Goal: Information Seeking & Learning: Compare options

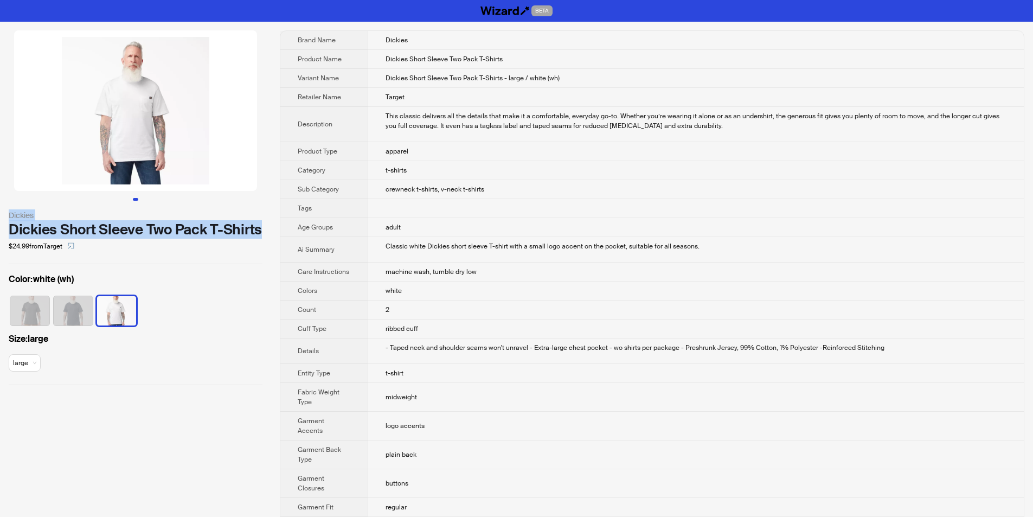
drag, startPoint x: 5, startPoint y: 208, endPoint x: 266, endPoint y: 230, distance: 261.3
click at [266, 230] on div "Dickies Dickies Short Sleeve Two Pack T-Shirts $24.99 from Target Color : white…" at bounding box center [135, 208] width 271 height 372
copy div "Dickies Dickies Short Sleeve Two Pack T-Shirts"
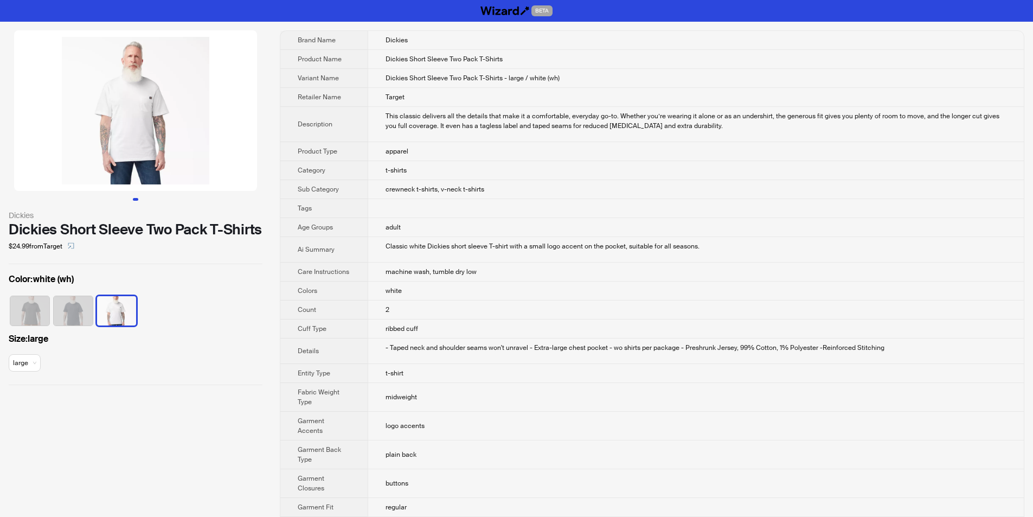
click at [271, 245] on div "Dickies Dickies Short Sleeve Two Pack T-Shirts $24.99 from Target Color : white…" at bounding box center [135, 208] width 271 height 372
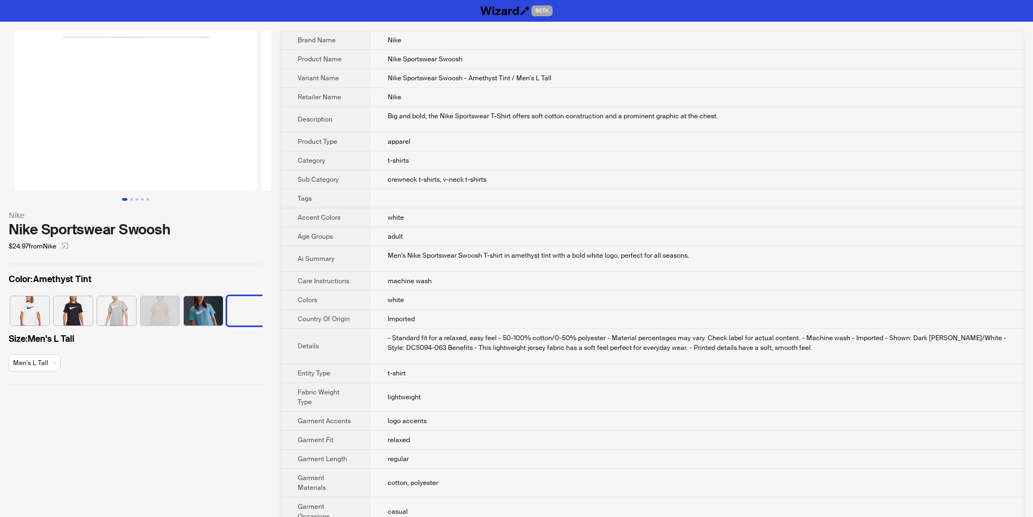
scroll to position [0, 50]
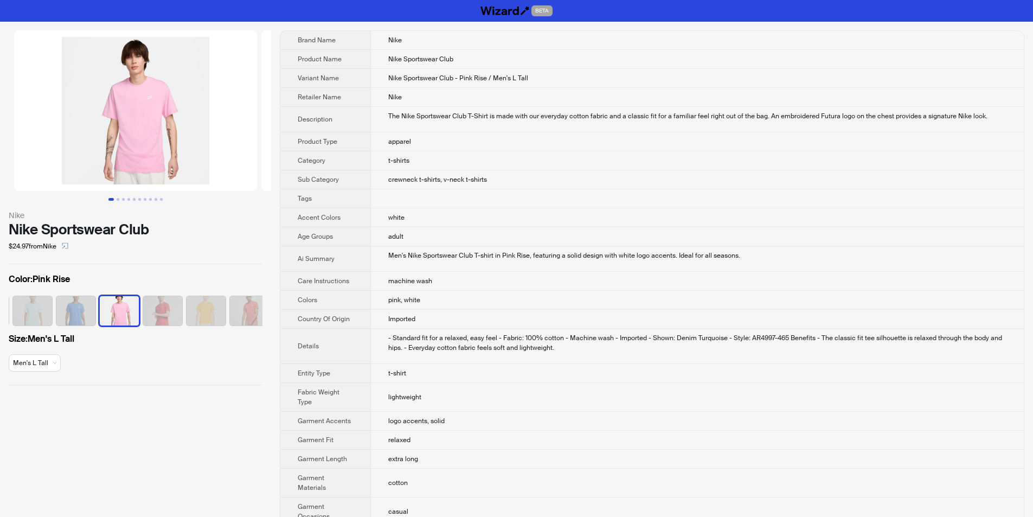
scroll to position [0, 223]
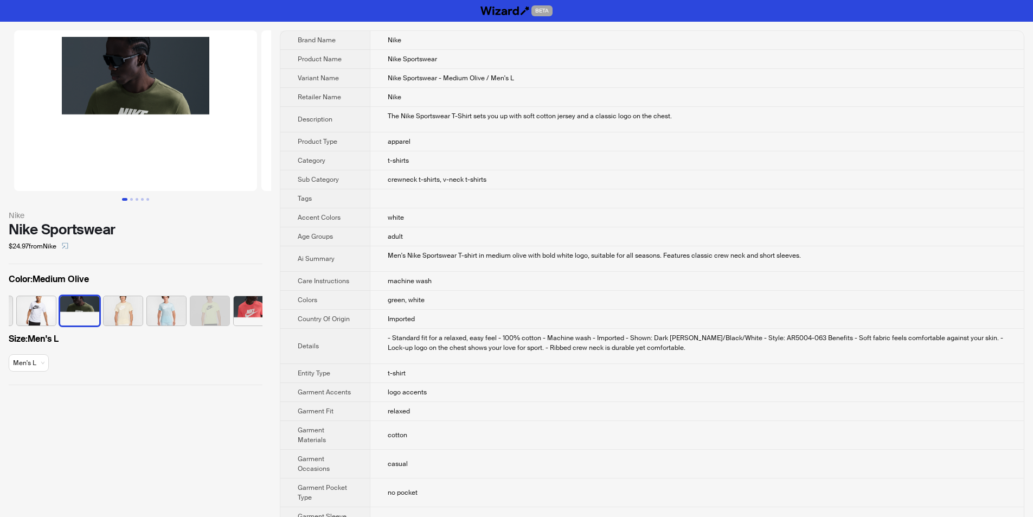
scroll to position [0, 137]
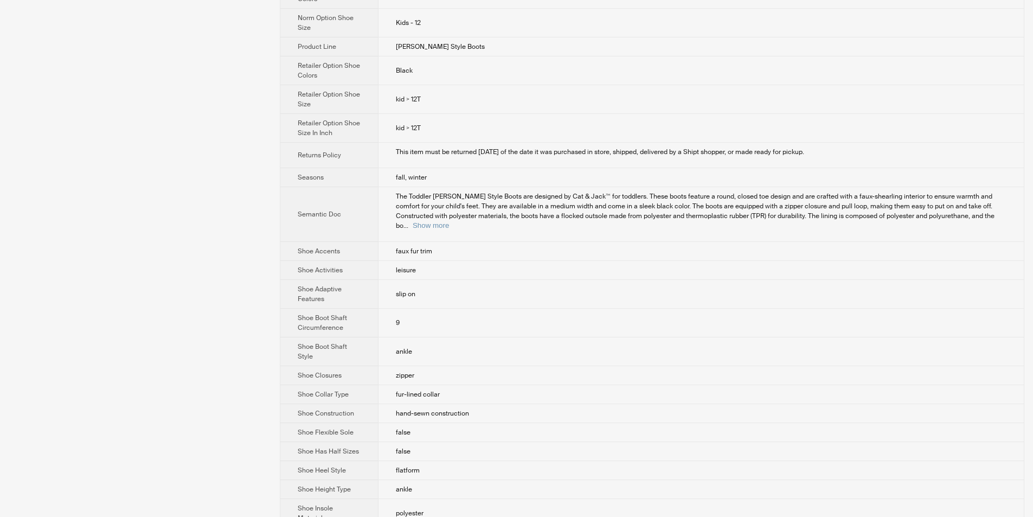
scroll to position [737, 0]
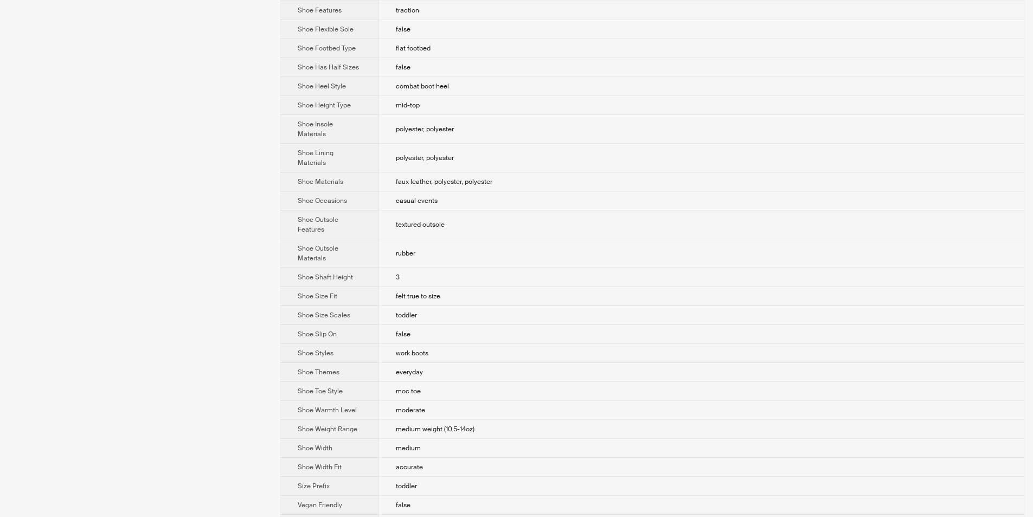
scroll to position [869, 0]
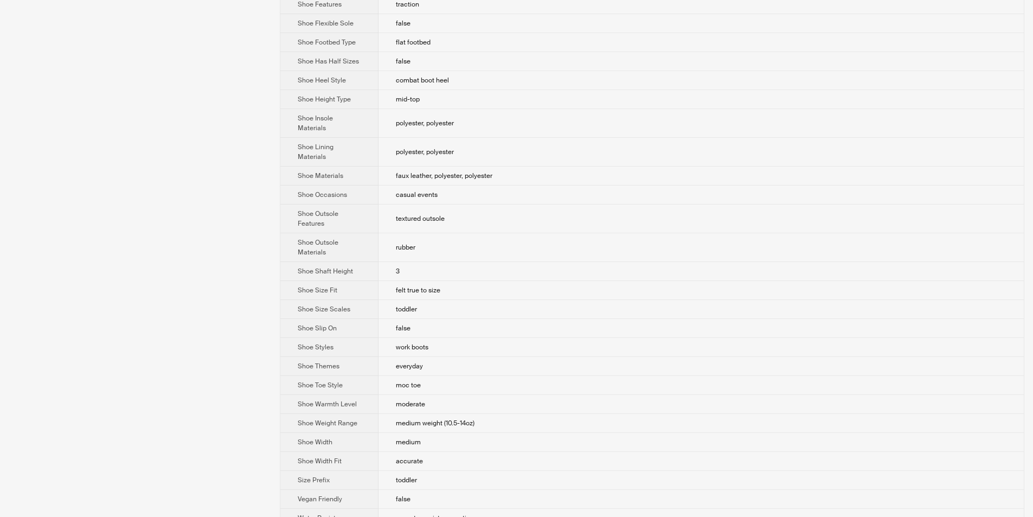
click at [631, 319] on td "false" at bounding box center [702, 328] width 646 height 19
click at [414, 438] on span "medium" at bounding box center [408, 442] width 25 height 9
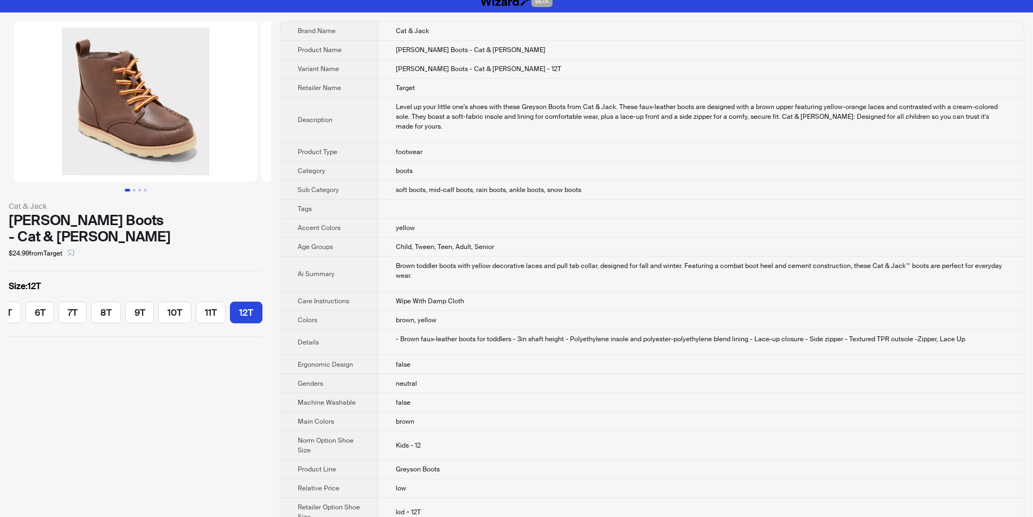
scroll to position [0, 0]
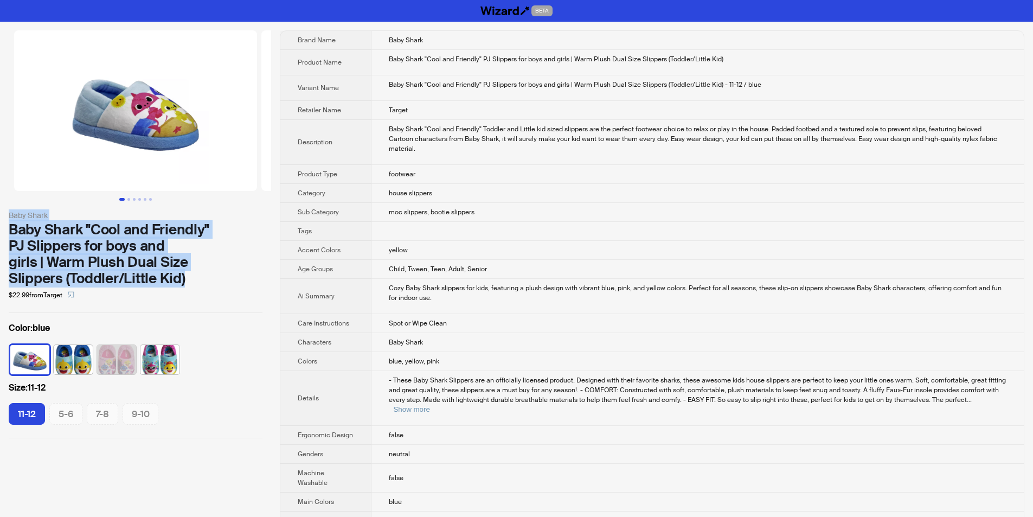
drag, startPoint x: 2, startPoint y: 215, endPoint x: 187, endPoint y: 283, distance: 197.0
click at [187, 283] on div "Baby Shark Baby Shark "Cool and Friendly" PJ Slippers for boys and girls | Warm…" at bounding box center [135, 234] width 271 height 425
copy div "Baby Shark Baby Shark "Cool and Friendly" PJ Slippers for boys and girls | Warm…"
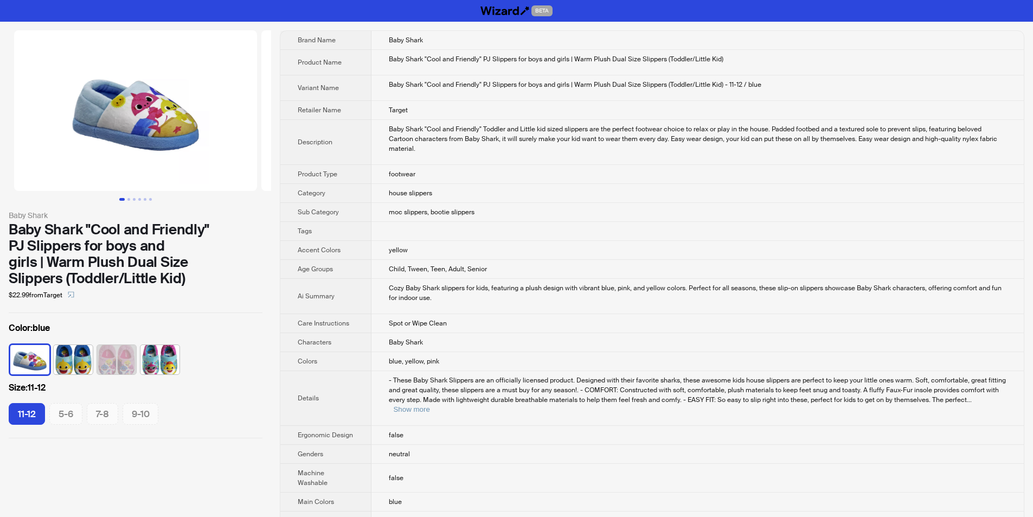
click at [223, 296] on div "$22.99 from Target" at bounding box center [136, 294] width 254 height 17
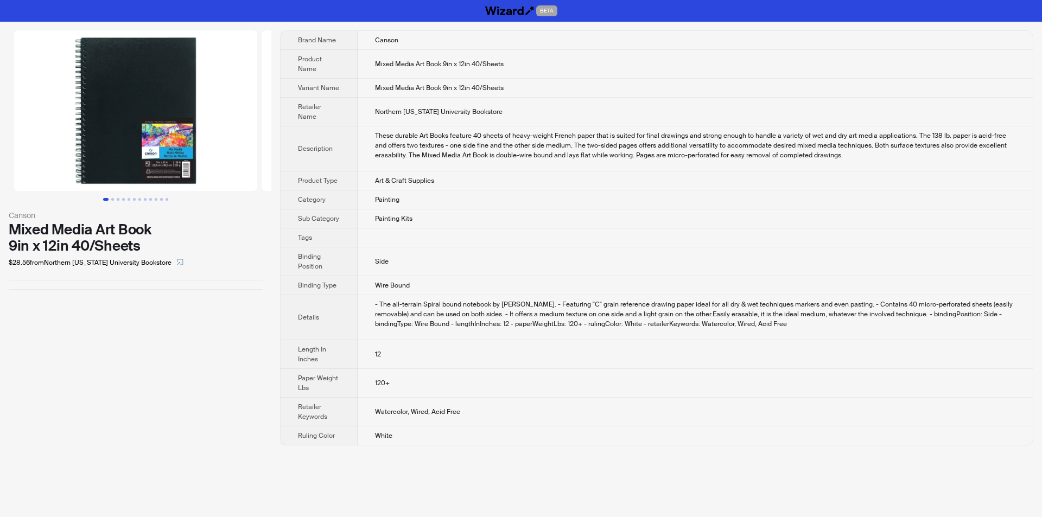
click at [154, 111] on img at bounding box center [135, 110] width 243 height 161
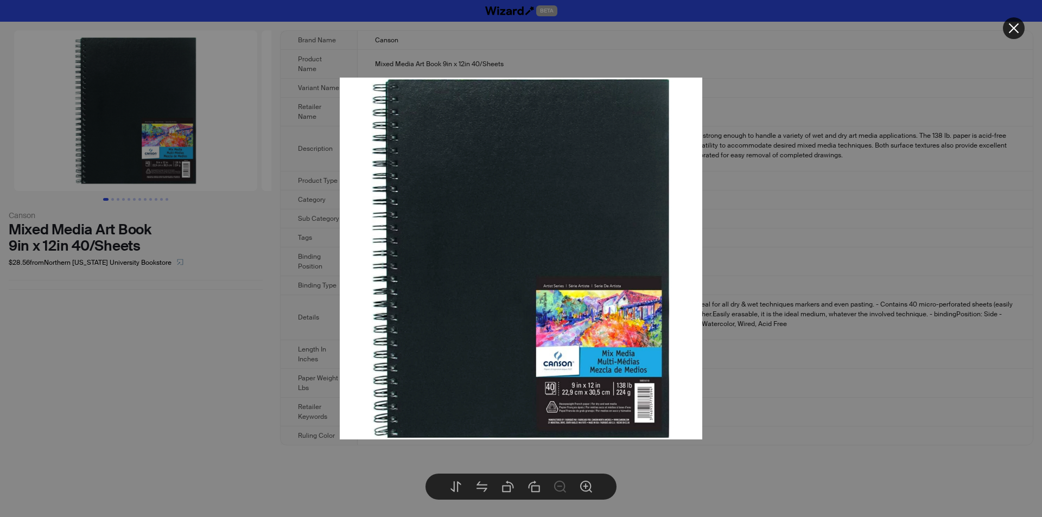
click at [1015, 31] on icon "close" at bounding box center [1013, 28] width 13 height 13
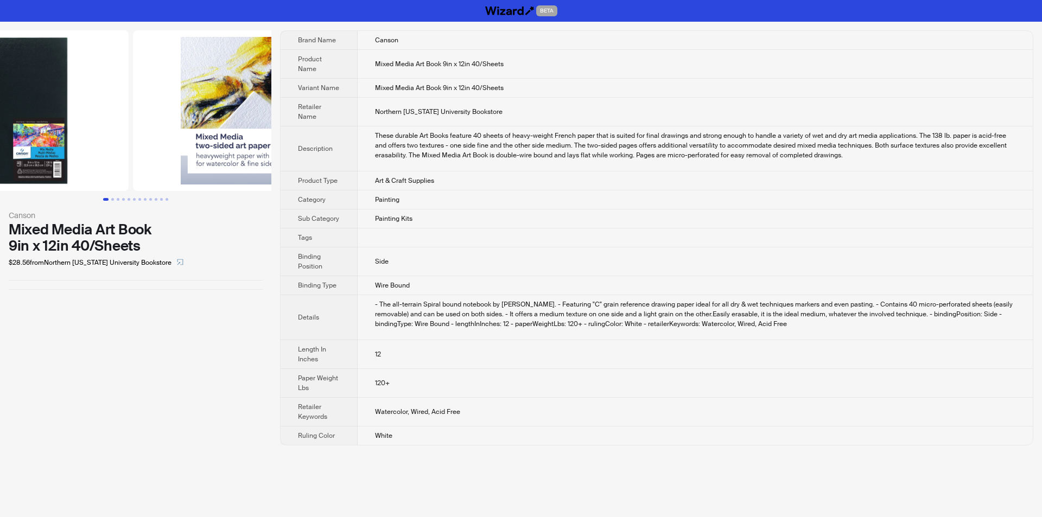
drag, startPoint x: 197, startPoint y: 80, endPoint x: 11, endPoint y: 58, distance: 187.4
click at [11, 58] on ul at bounding box center [135, 110] width 271 height 161
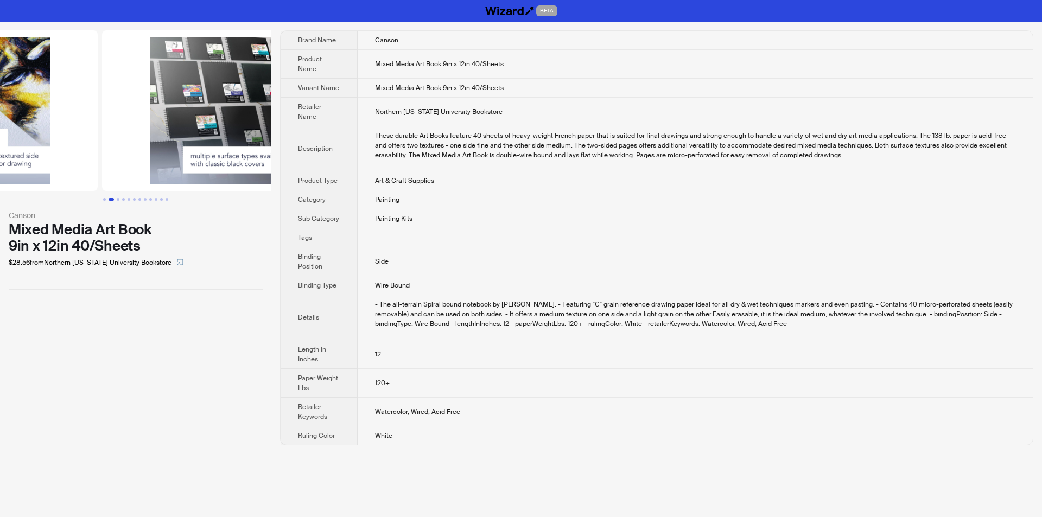
drag, startPoint x: 185, startPoint y: 118, endPoint x: 79, endPoint y: 133, distance: 107.3
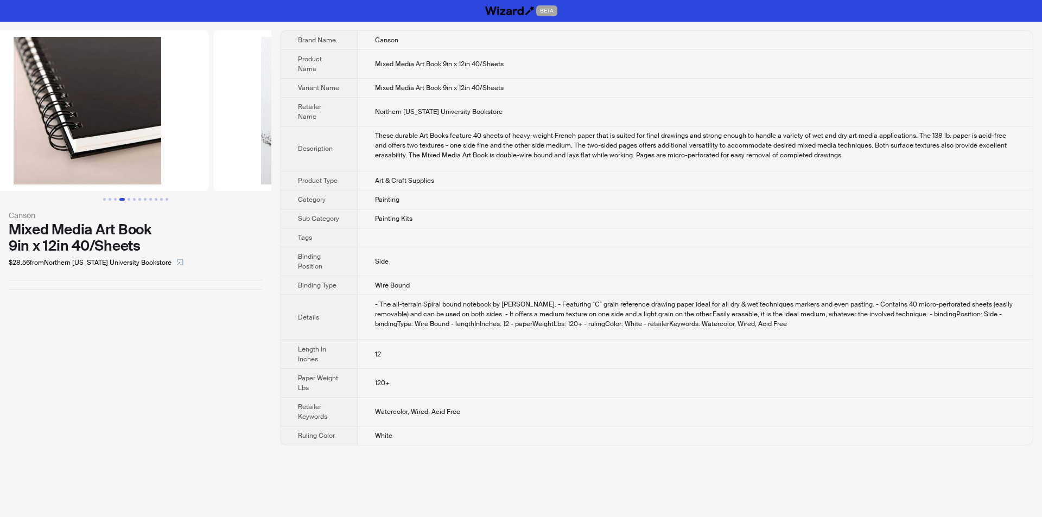
drag, startPoint x: 206, startPoint y: 123, endPoint x: 0, endPoint y: 139, distance: 206.2
click at [4, 139] on ul at bounding box center [135, 110] width 271 height 161
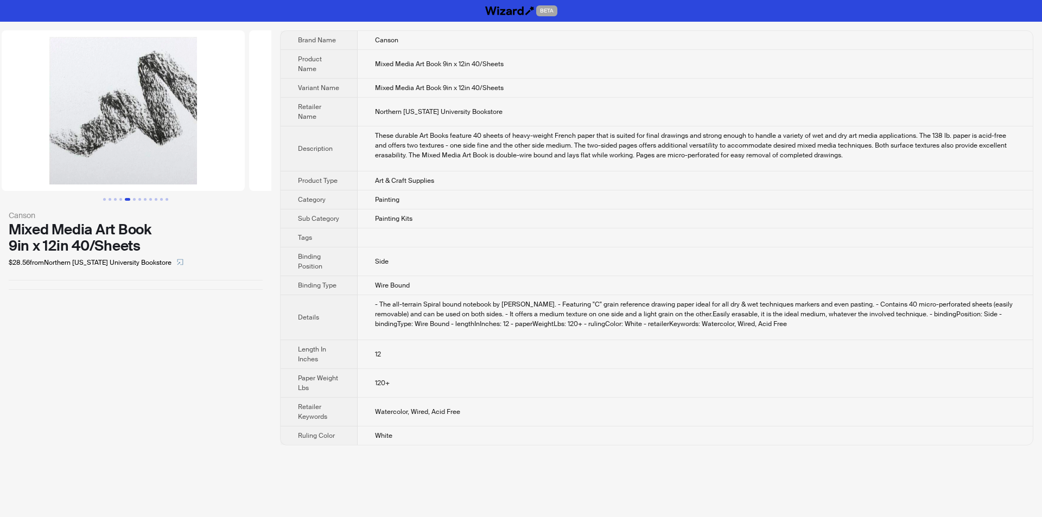
drag, startPoint x: 225, startPoint y: 112, endPoint x: 42, endPoint y: 120, distance: 183.5
click at [43, 120] on ul at bounding box center [135, 110] width 271 height 161
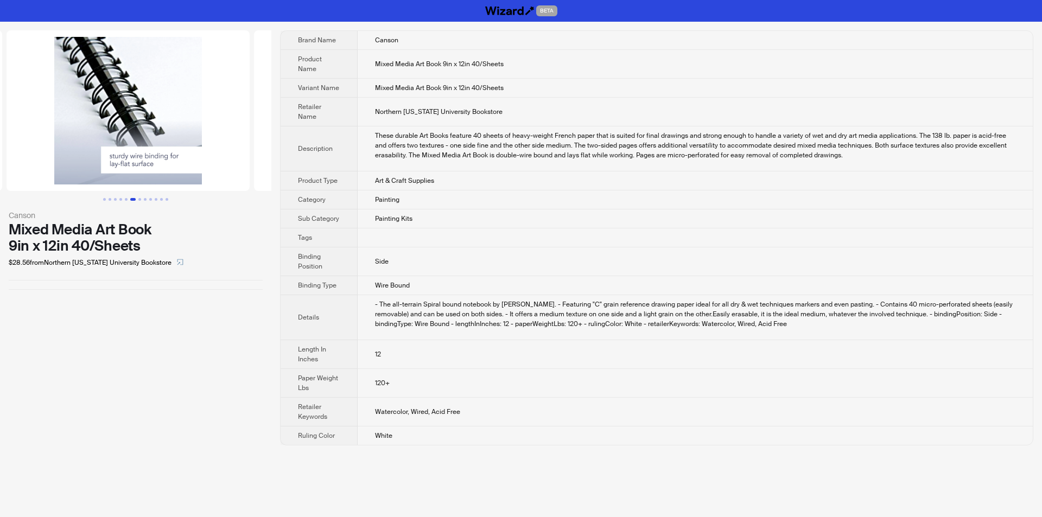
drag, startPoint x: 199, startPoint y: 104, endPoint x: 28, endPoint y: 112, distance: 170.6
click at [28, 112] on ul at bounding box center [135, 110] width 271 height 161
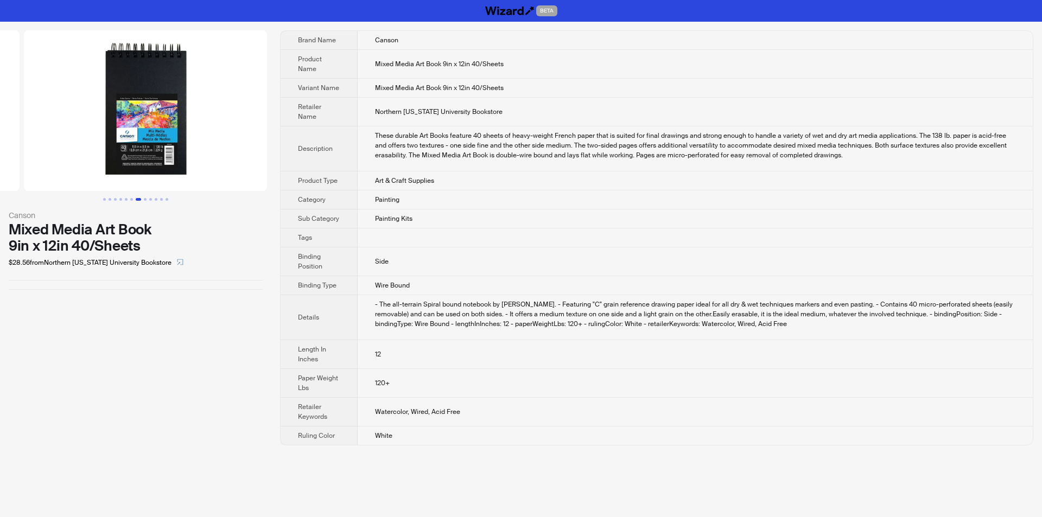
drag, startPoint x: 190, startPoint y: 103, endPoint x: 55, endPoint y: 94, distance: 134.8
click at [30, 103] on ul at bounding box center [135, 110] width 271 height 161
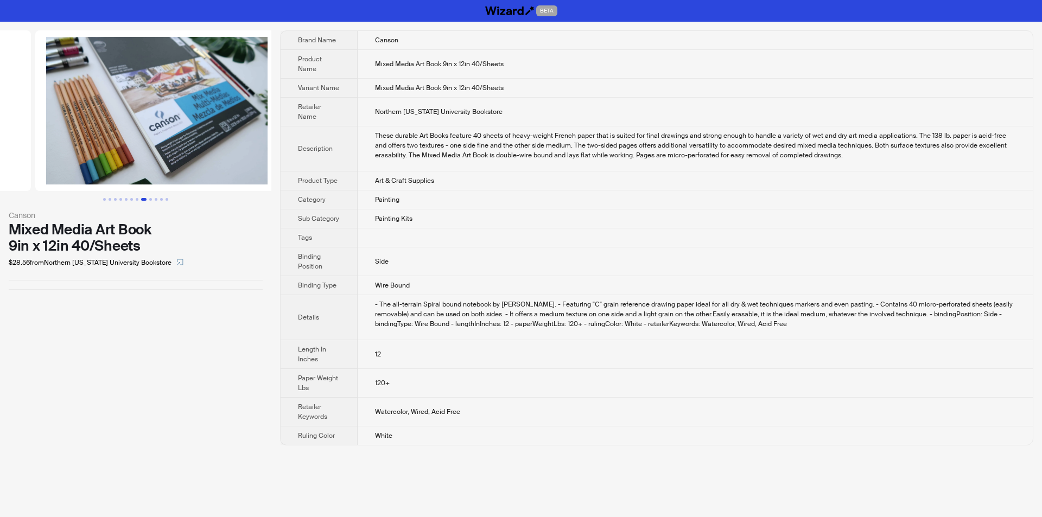
drag, startPoint x: 189, startPoint y: 103, endPoint x: 58, endPoint y: 112, distance: 132.1
click at [58, 112] on ul at bounding box center [135, 110] width 271 height 161
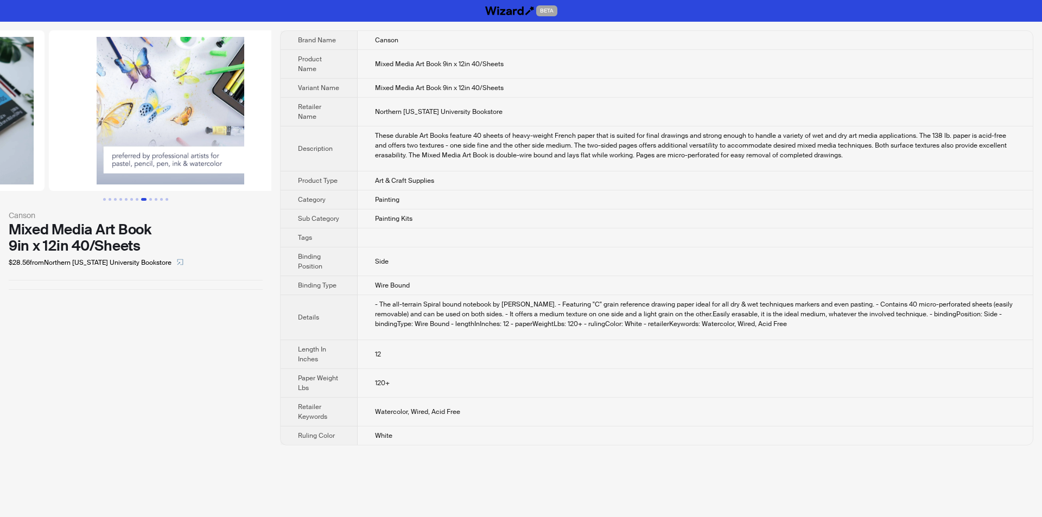
drag, startPoint x: 222, startPoint y: 104, endPoint x: 101, endPoint y: 111, distance: 121.1
click at [80, 115] on ul at bounding box center [135, 110] width 271 height 161
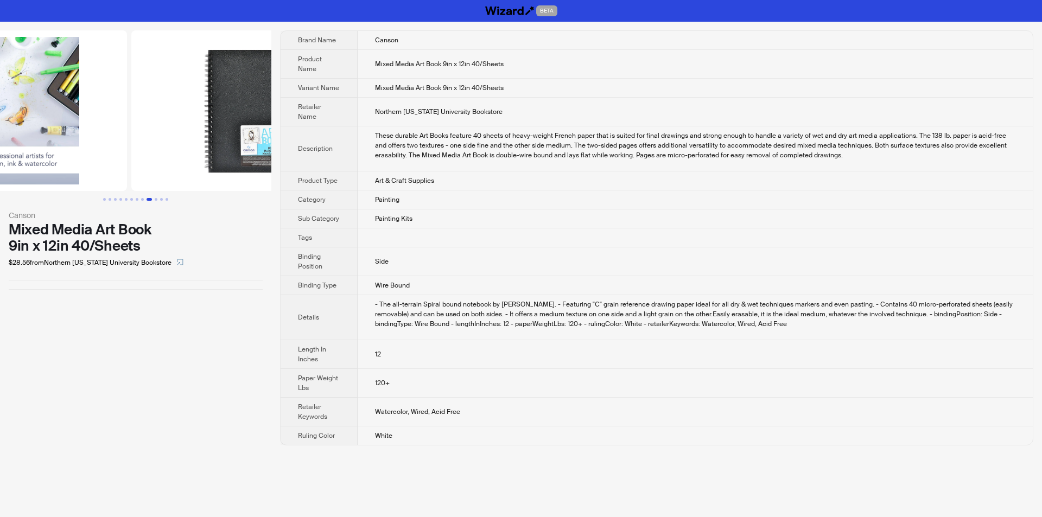
drag, startPoint x: 215, startPoint y: 104, endPoint x: 108, endPoint y: 105, distance: 106.9
click at [112, 105] on ul at bounding box center [135, 110] width 271 height 161
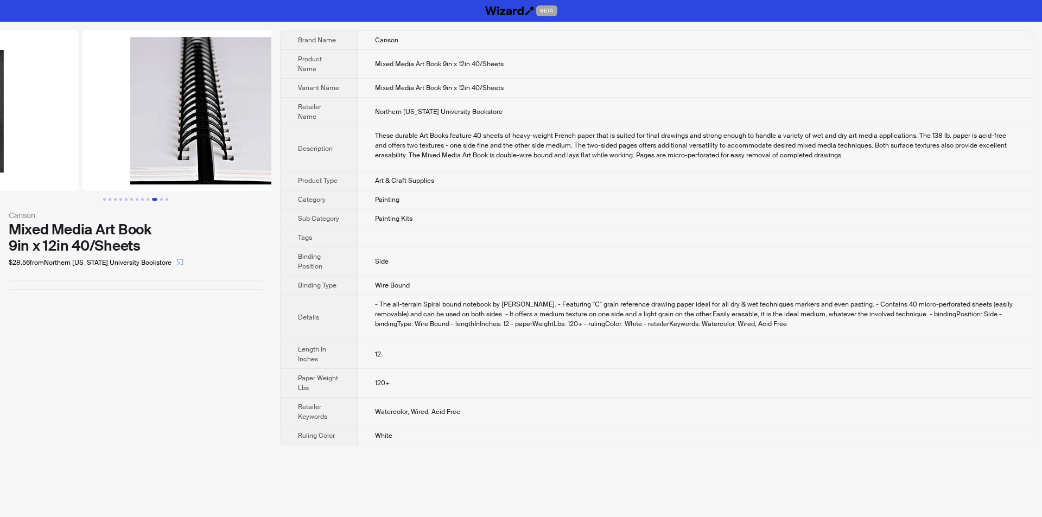
drag, startPoint x: 218, startPoint y: 109, endPoint x: 29, endPoint y: 117, distance: 188.4
click at [29, 117] on ul at bounding box center [135, 110] width 271 height 161
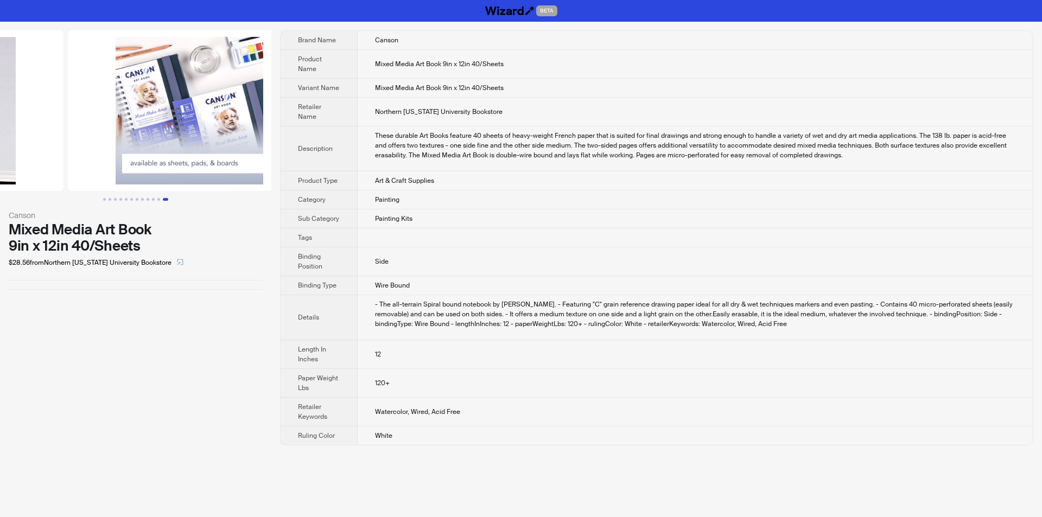
drag, startPoint x: 213, startPoint y: 117, endPoint x: 81, endPoint y: 130, distance: 132.4
click at [81, 130] on ul at bounding box center [135, 110] width 271 height 161
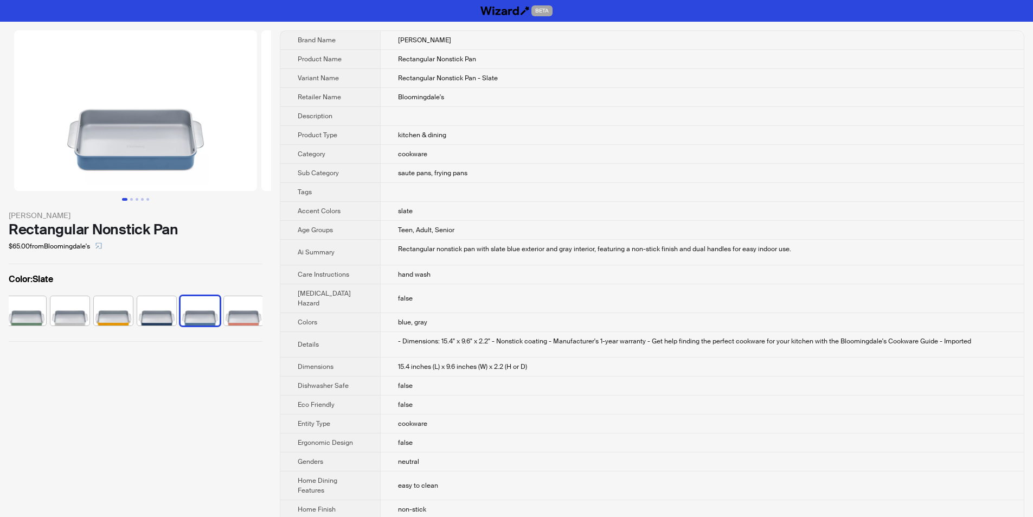
scroll to position [0, 50]
click at [622, 180] on td "saute pans, frying pans" at bounding box center [702, 173] width 644 height 19
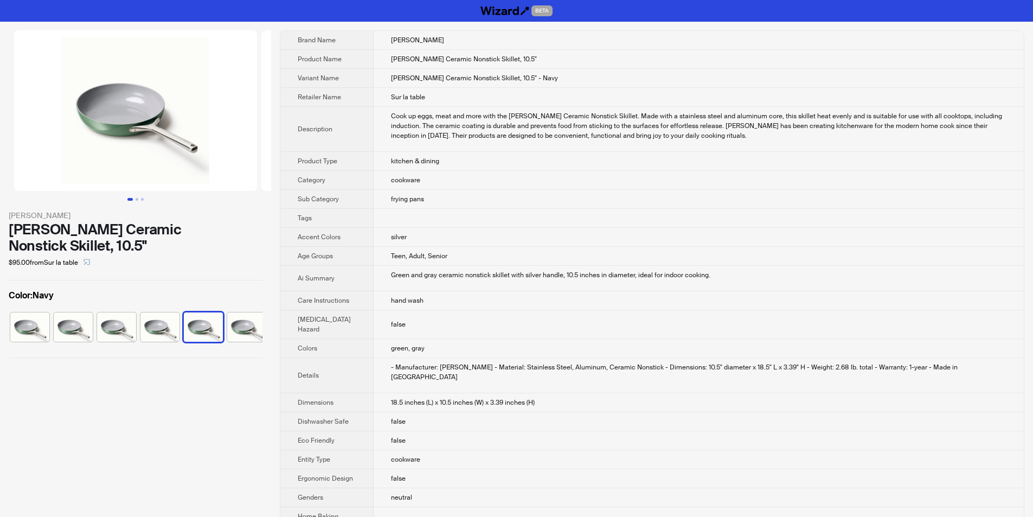
scroll to position [0, 7]
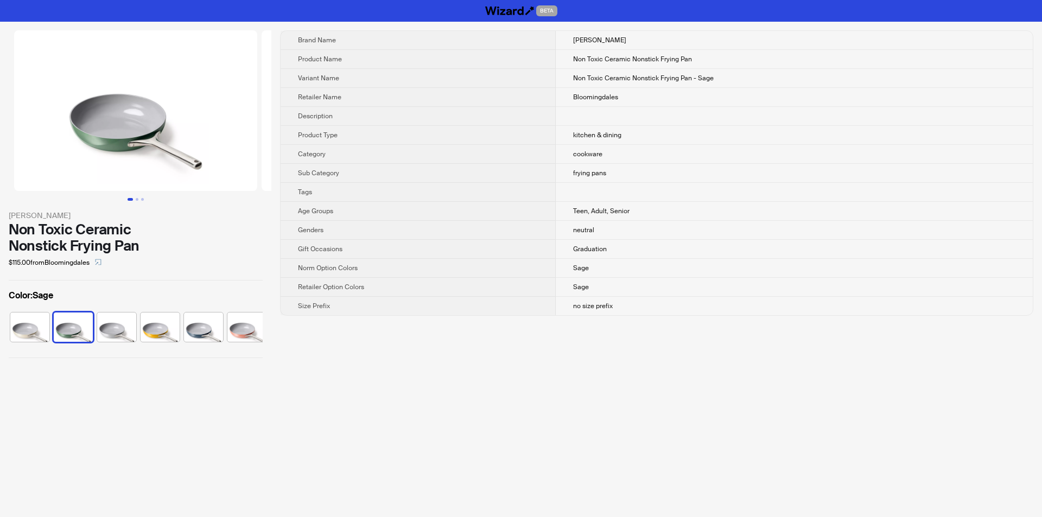
scroll to position [0, 7]
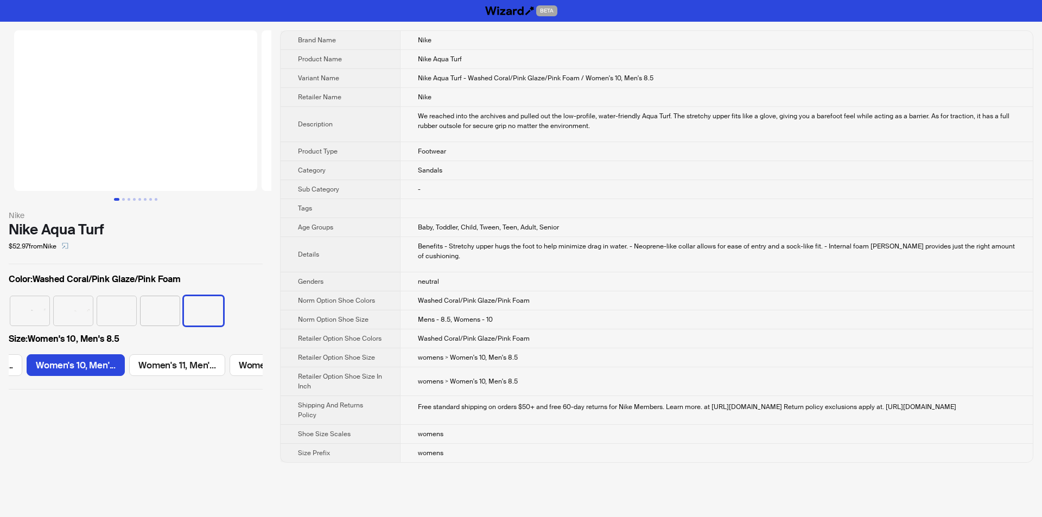
scroll to position [0, 1057]
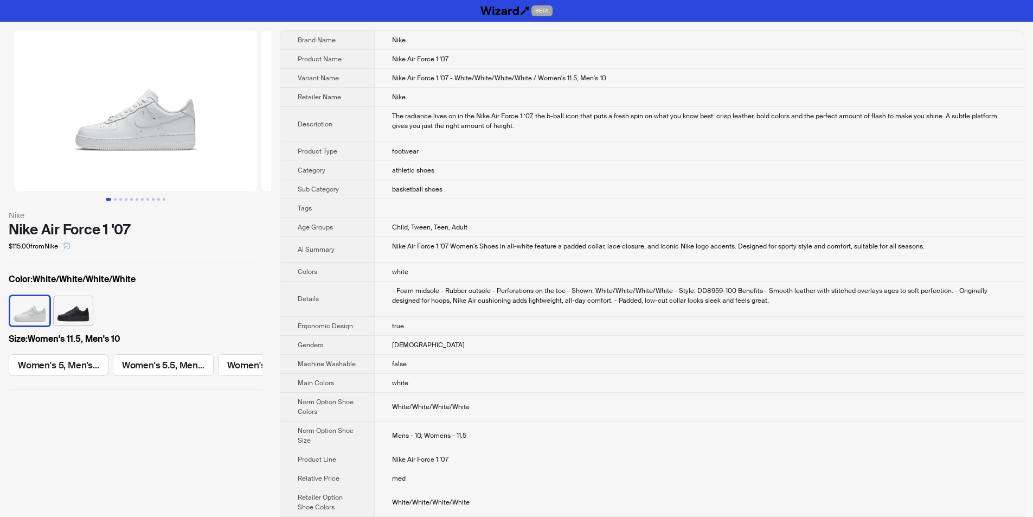
scroll to position [0, 1292]
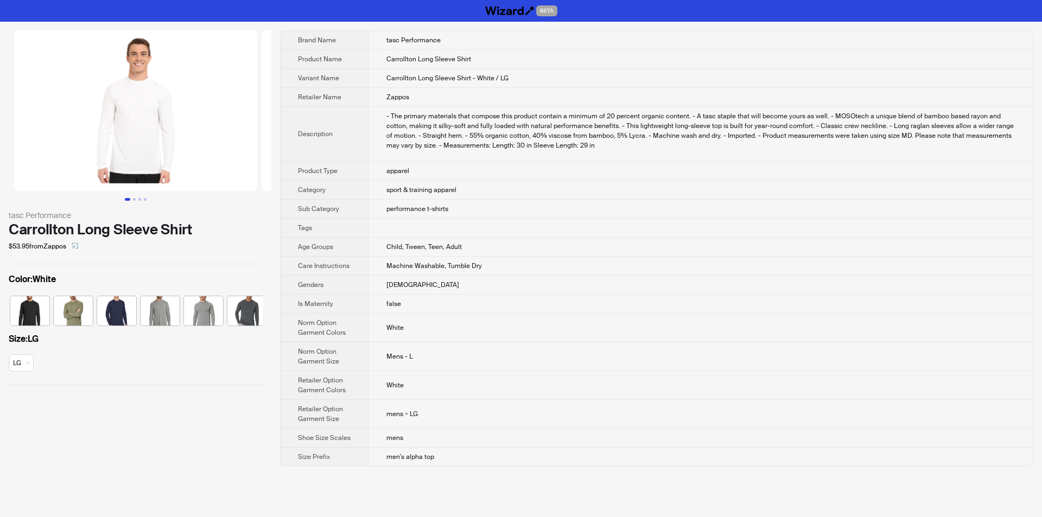
scroll to position [0, 50]
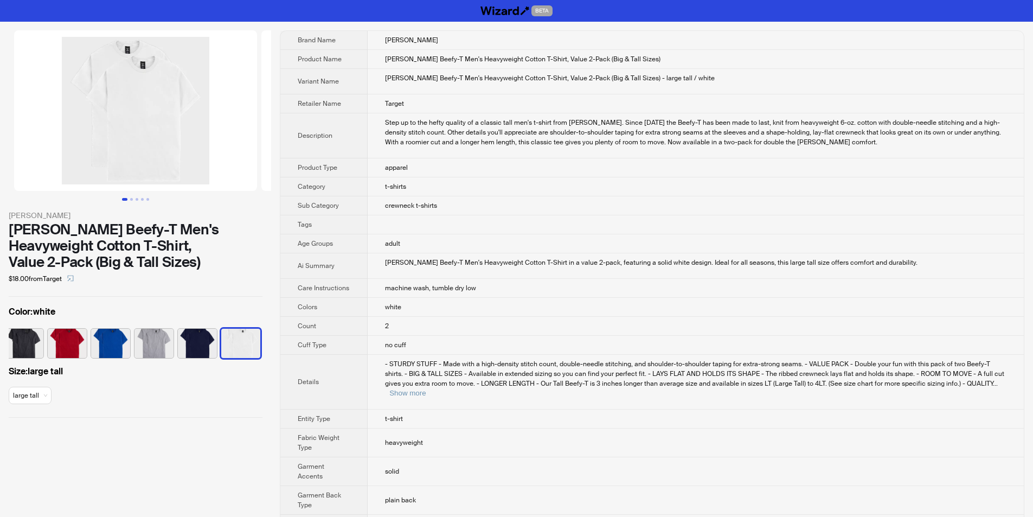
scroll to position [0, 50]
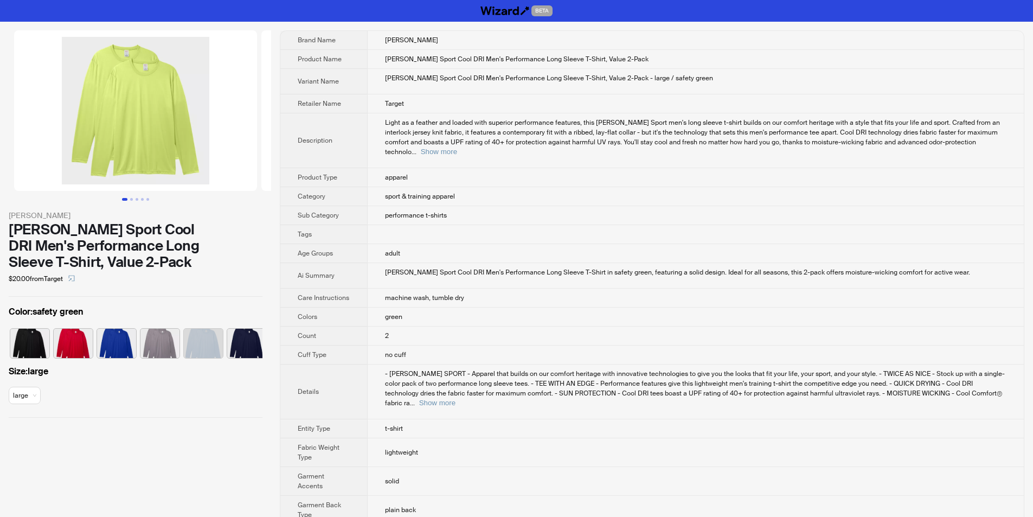
scroll to position [0, 137]
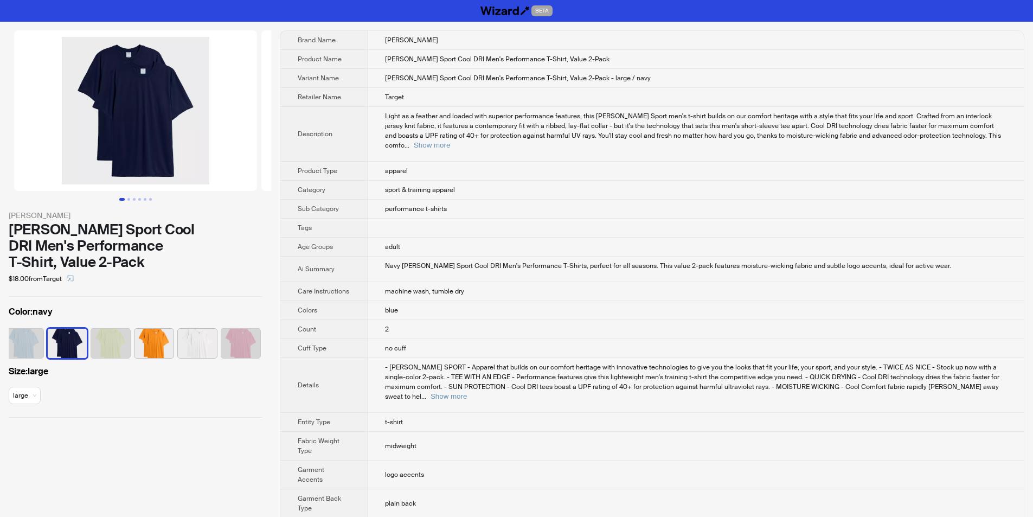
scroll to position [0, 223]
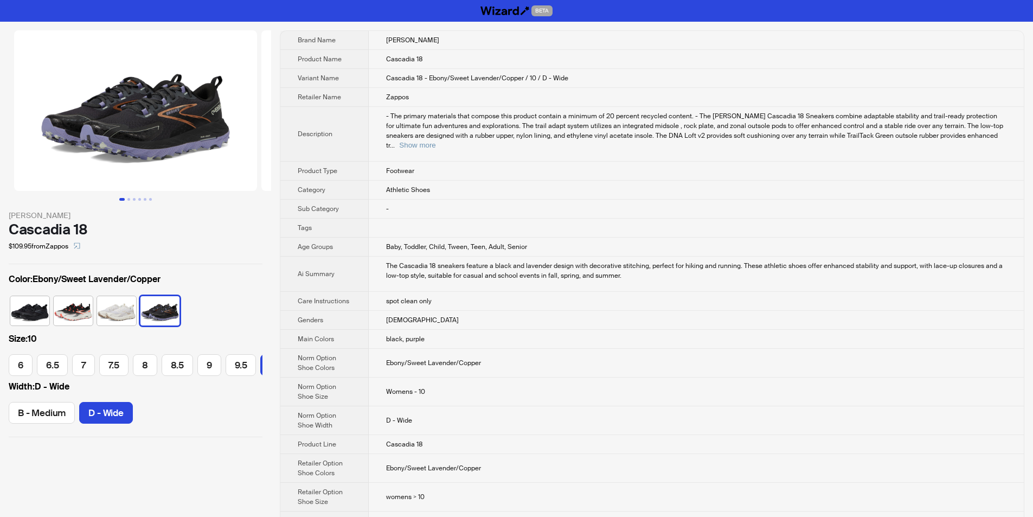
scroll to position [0, 56]
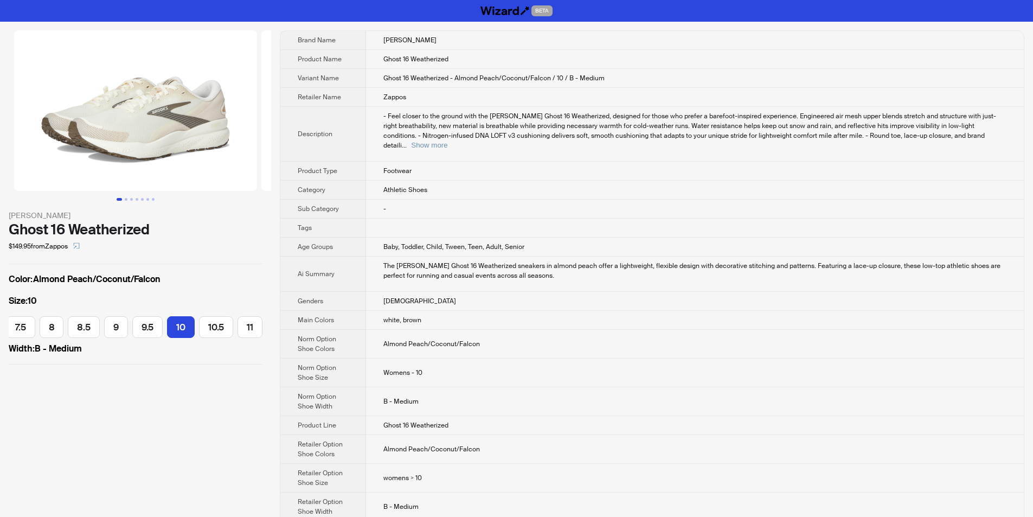
scroll to position [0, 190]
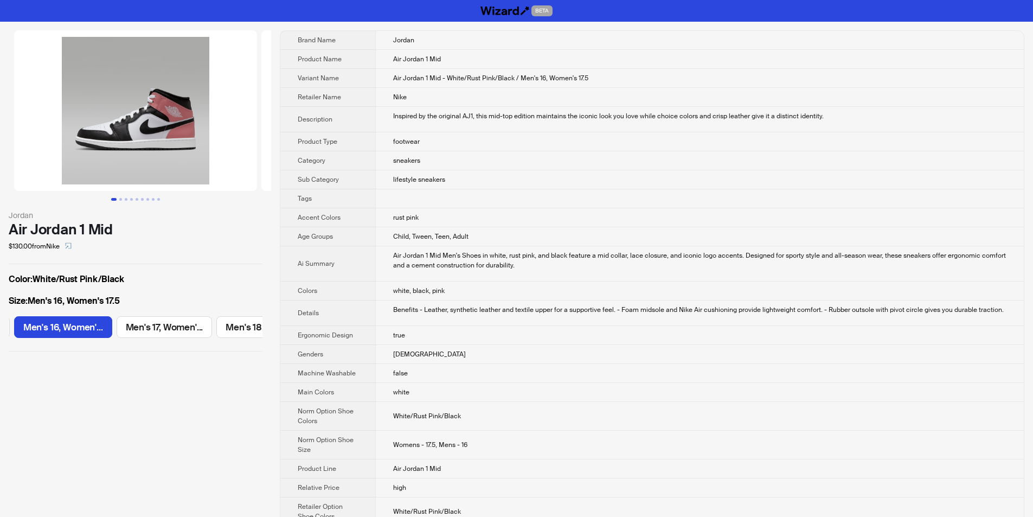
scroll to position [0, 1550]
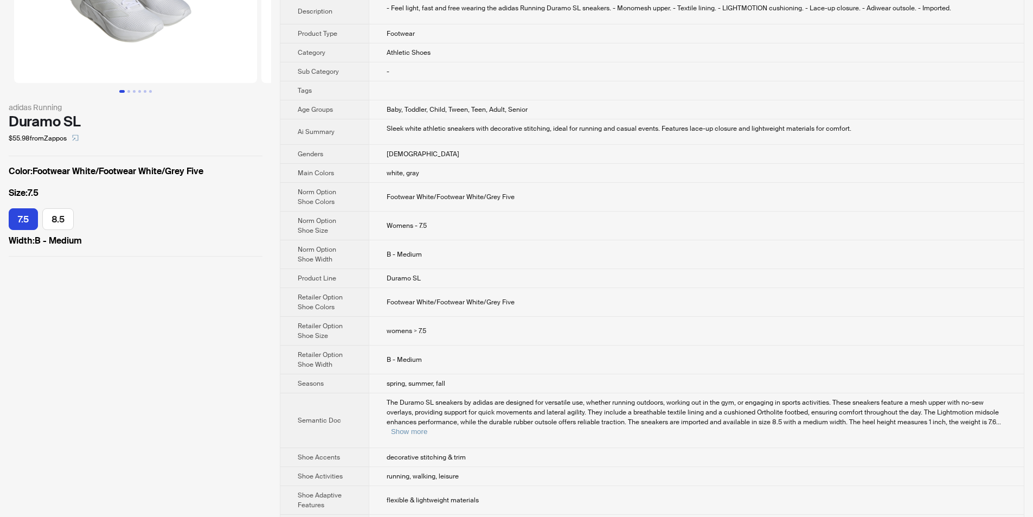
scroll to position [108, 0]
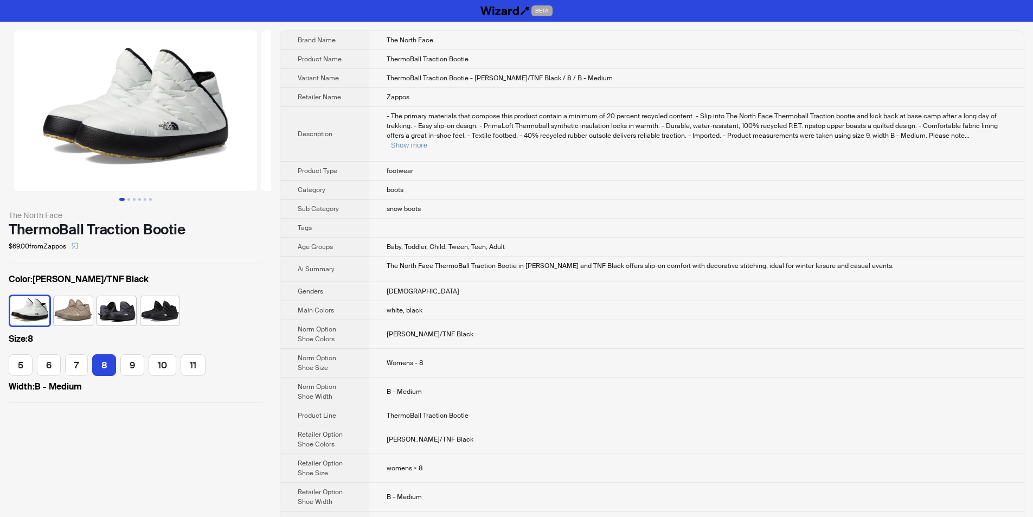
scroll to position [54, 0]
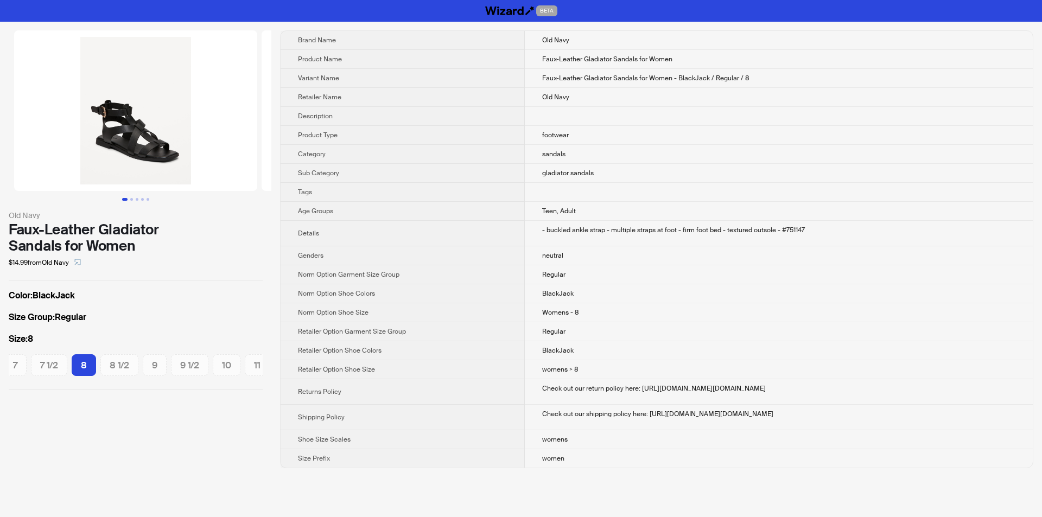
scroll to position [0, 82]
click at [525, 276] on td "Regular" at bounding box center [779, 274] width 508 height 19
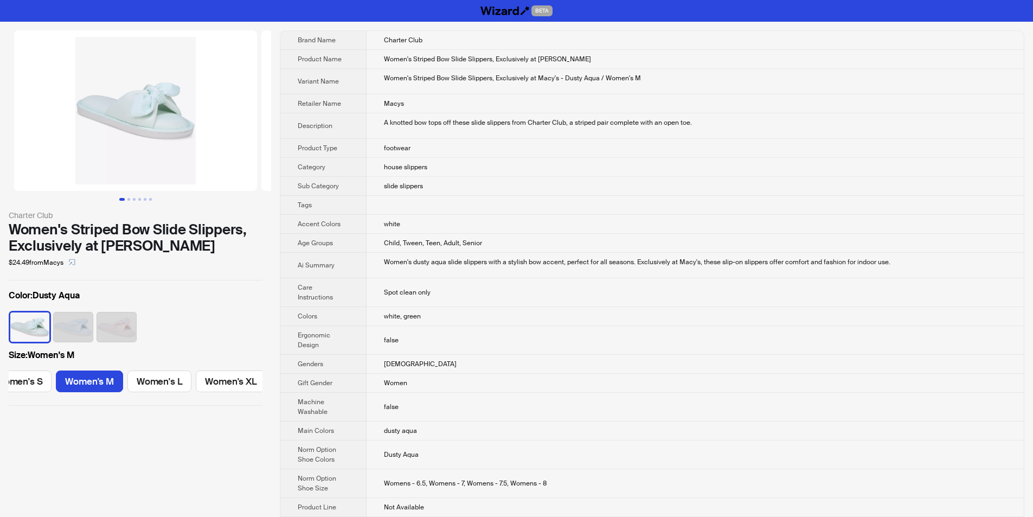
click at [487, 270] on td "Women's dusty aqua slide slippers with a stylish bow accent, perfect for all se…" at bounding box center [695, 265] width 657 height 25
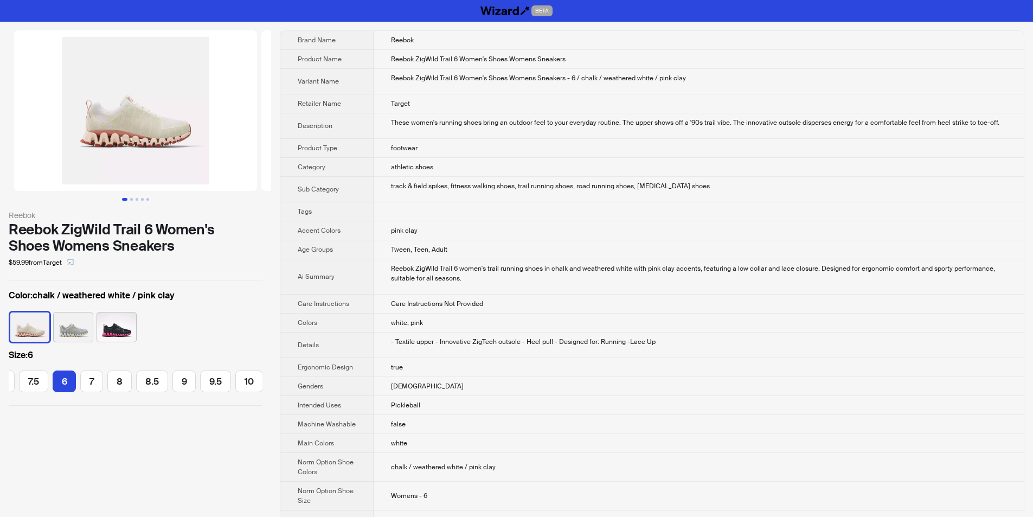
scroll to position [0, 62]
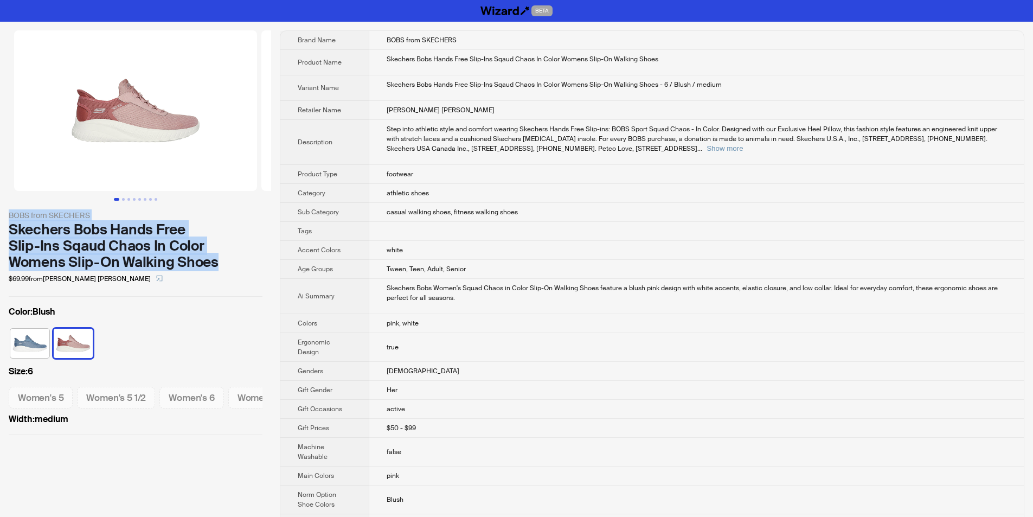
drag, startPoint x: 9, startPoint y: 214, endPoint x: 218, endPoint y: 261, distance: 213.5
click at [218, 261] on div "BOBS from SKECHERS Skechers Bobs Hands Free Slip-Ins Sqaud Chaos In Color Women…" at bounding box center [136, 248] width 254 height 78
copy div "BOBS from SKECHERS Skechers Bobs Hands Free Slip-Ins Sqaud Chaos In Color Women…"
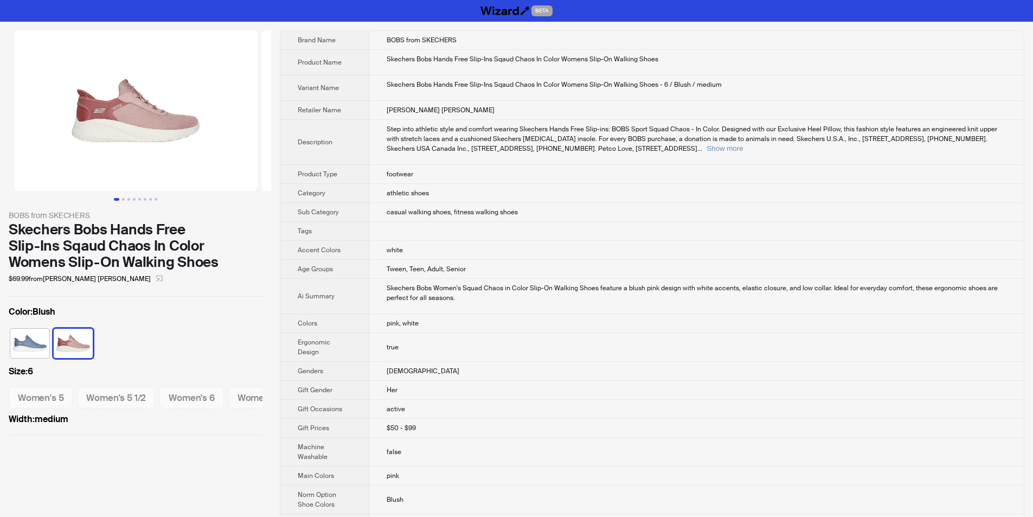
click at [242, 279] on div "$69.99 from [PERSON_NAME] [PERSON_NAME]" at bounding box center [136, 278] width 254 height 17
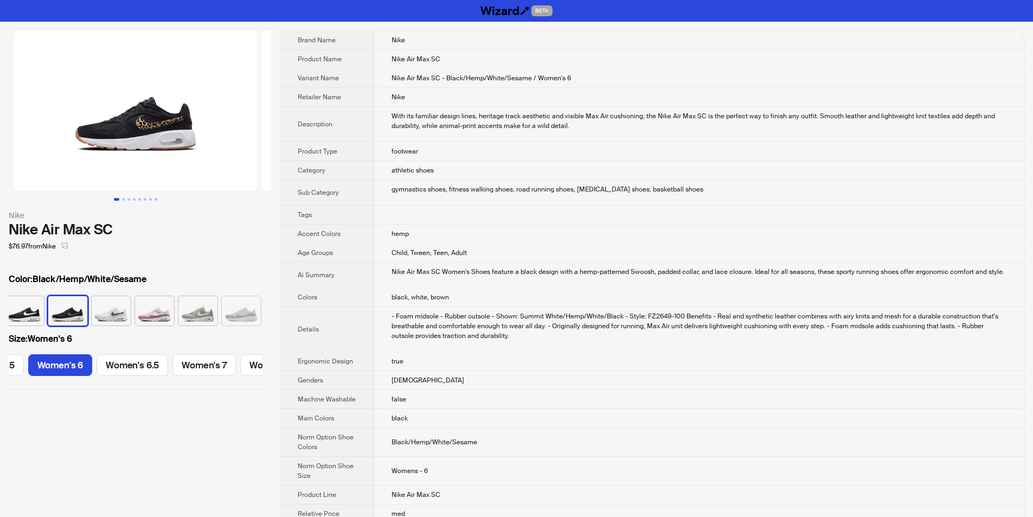
scroll to position [0, 180]
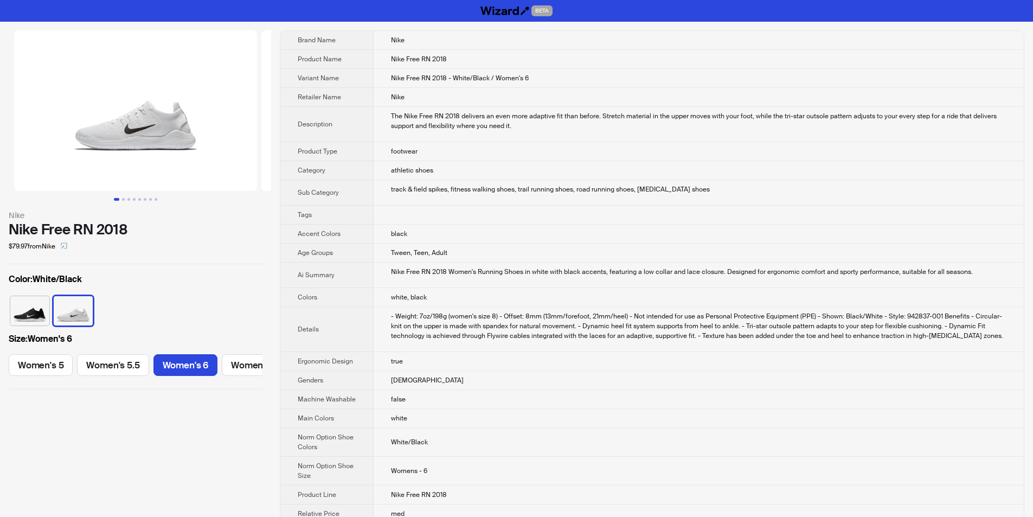
scroll to position [0, 125]
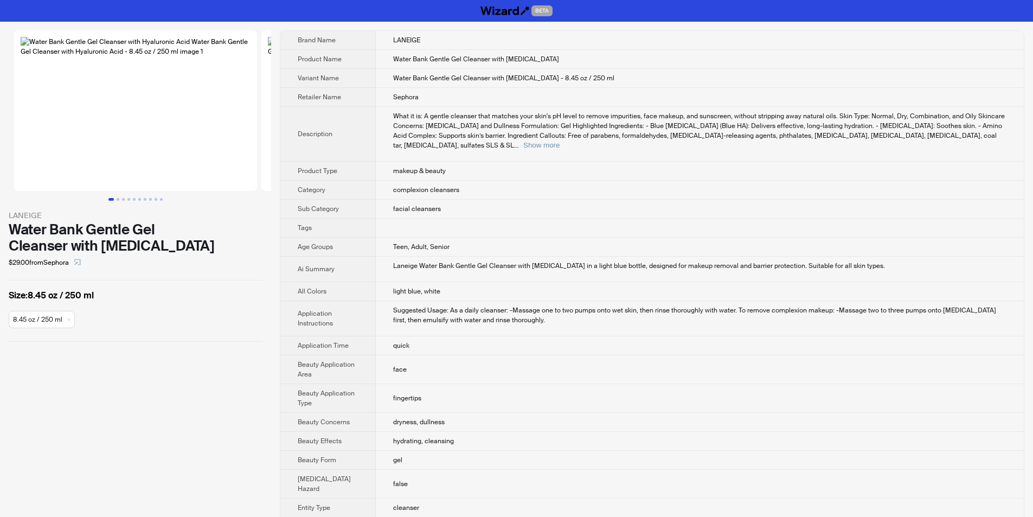
click at [527, 238] on td "Teen, Adult, Senior" at bounding box center [700, 247] width 648 height 19
